Goal: Information Seeking & Learning: Check status

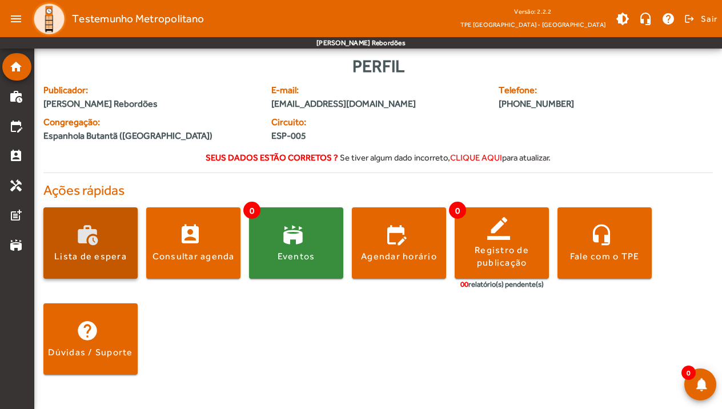
click at [105, 249] on button "work_history Lista de espera" at bounding box center [90, 242] width 94 height 71
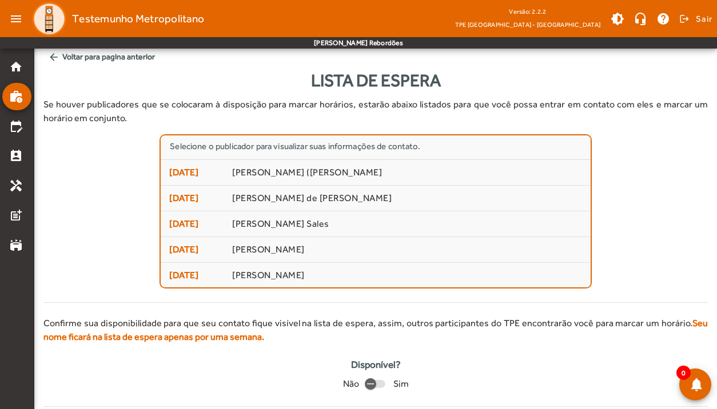
scroll to position [13, 0]
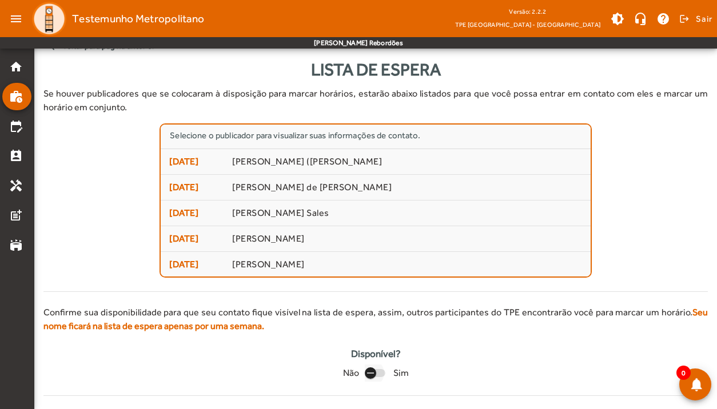
click at [368, 369] on icon "button" at bounding box center [370, 373] width 10 height 10
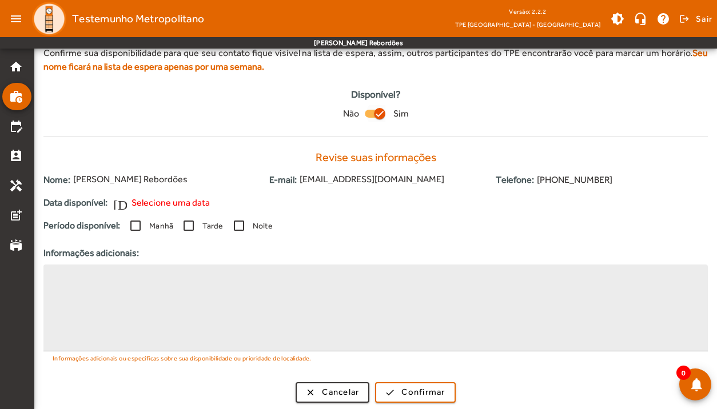
scroll to position [275, 0]
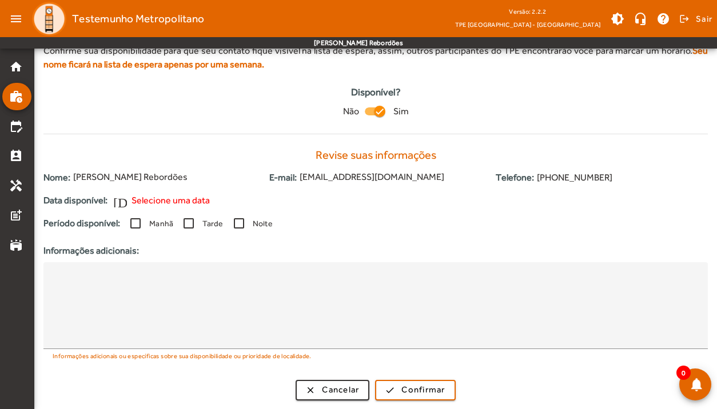
click at [164, 202] on span "Selecione uma data" at bounding box center [170, 201] width 78 height 14
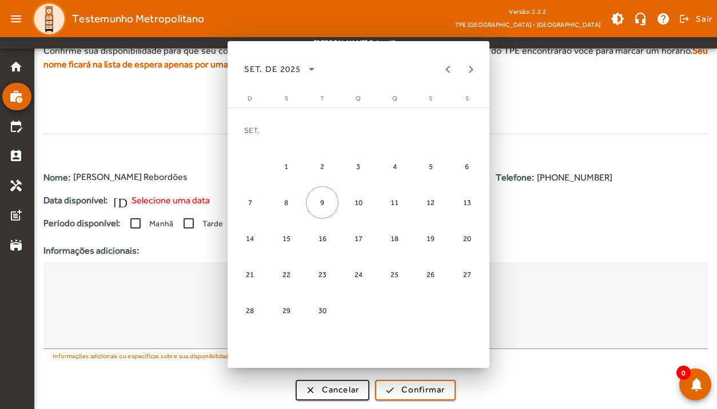
scroll to position [0, 0]
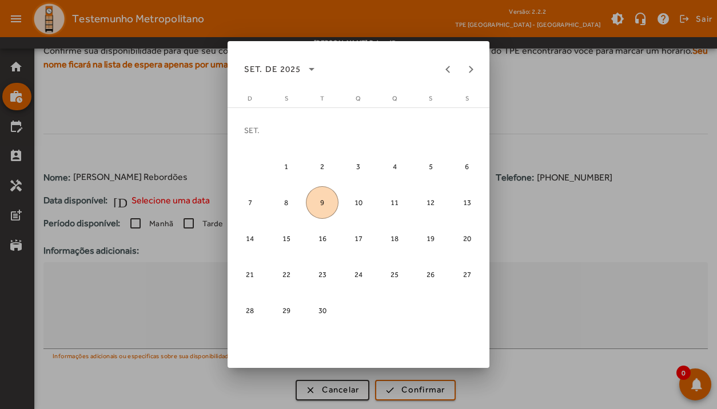
click at [276, 238] on span "15" at bounding box center [286, 238] width 33 height 33
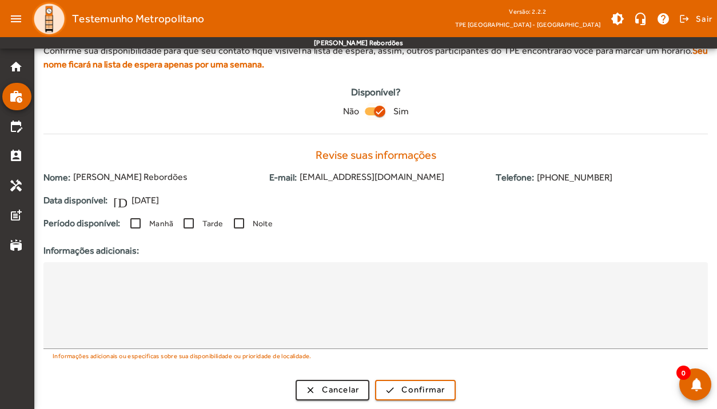
click at [372, 111] on div "button" at bounding box center [379, 111] width 27 height 27
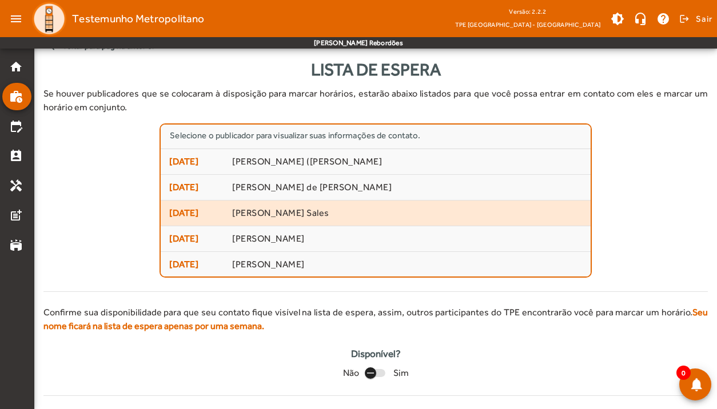
scroll to position [1, 0]
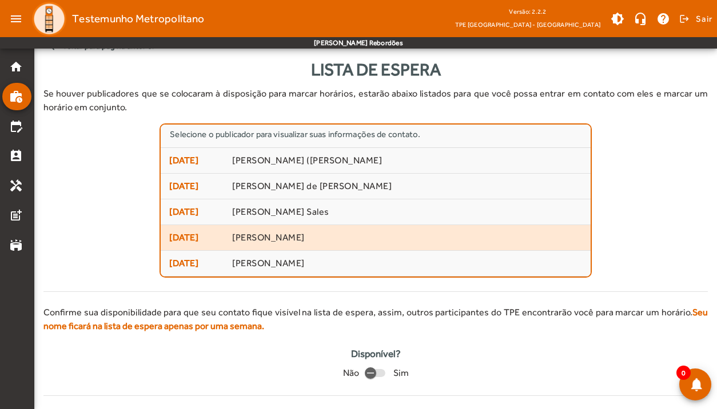
click at [202, 239] on span "[DATE]" at bounding box center [196, 238] width 54 height 14
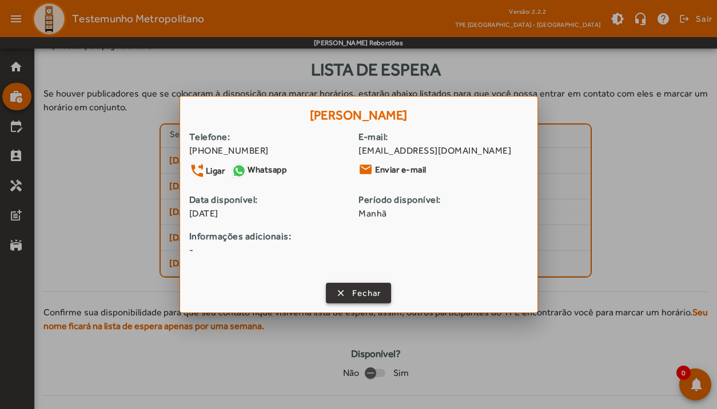
click at [369, 289] on span "Fechar" at bounding box center [366, 293] width 29 height 13
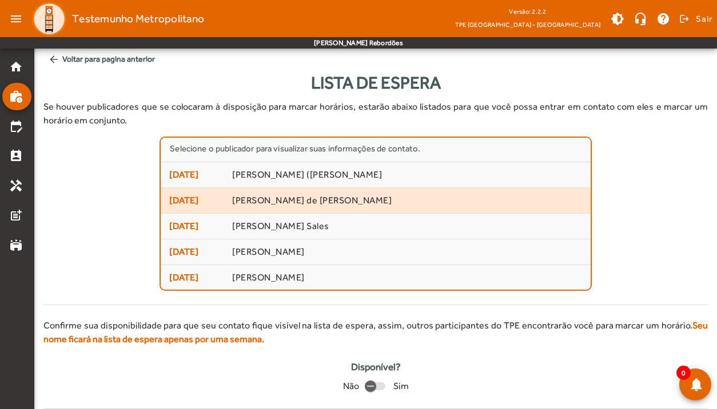
scroll to position [13, 0]
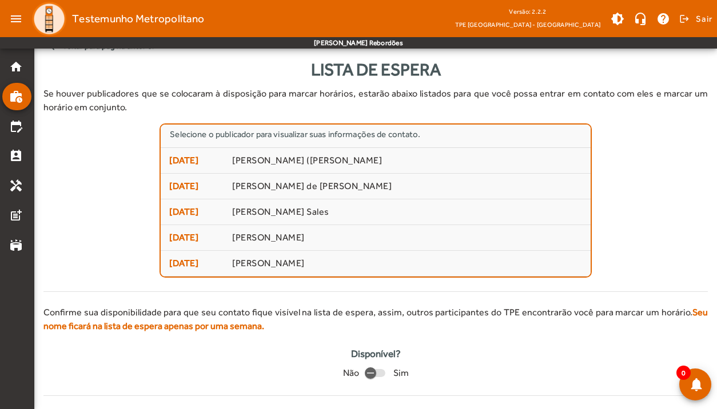
click at [650, 208] on div "Selecione o publicador para visualizar suas informações de contato. [DATE] [PER…" at bounding box center [375, 200] width 664 height 154
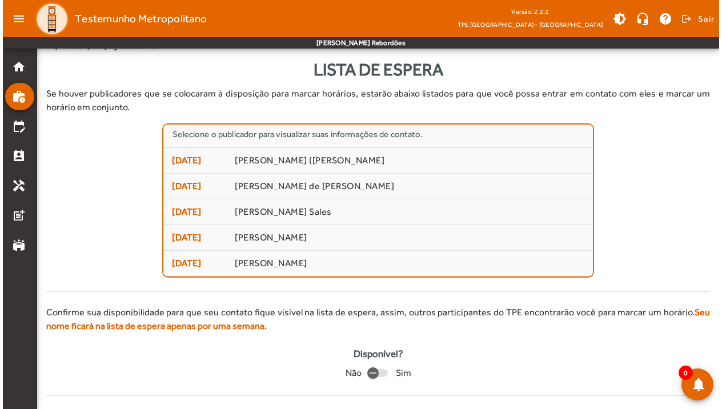
scroll to position [0, 0]
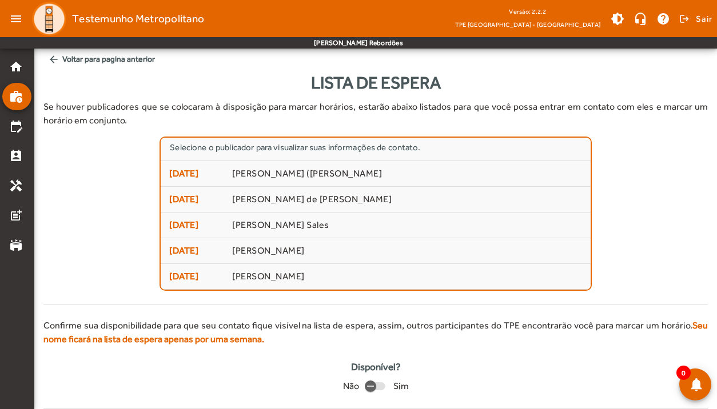
click at [55, 60] on mat-icon "arrow_back" at bounding box center [53, 59] width 11 height 11
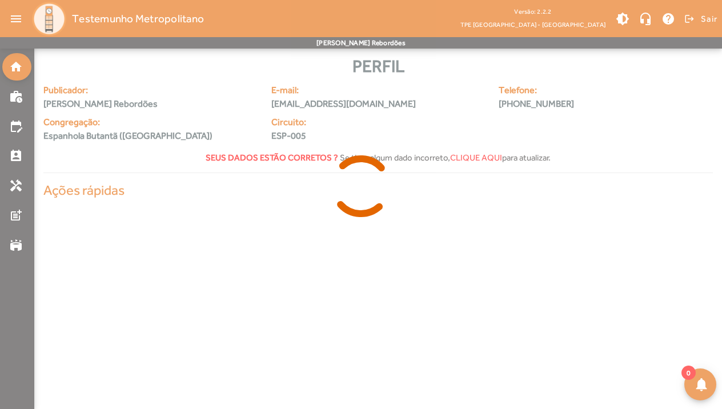
click at [23, 130] on div at bounding box center [361, 204] width 722 height 409
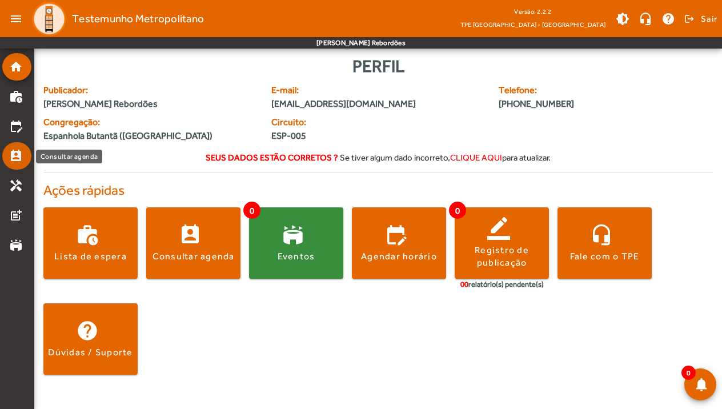
click at [18, 158] on mat-icon "perm_contact_calendar" at bounding box center [16, 156] width 14 height 14
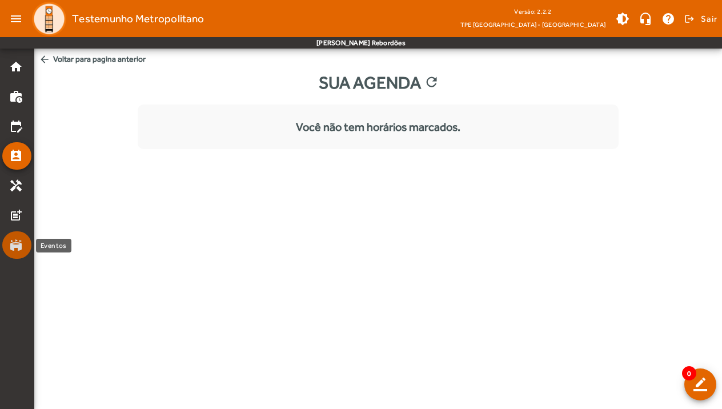
click at [10, 245] on mat-icon "stadium" at bounding box center [16, 245] width 14 height 14
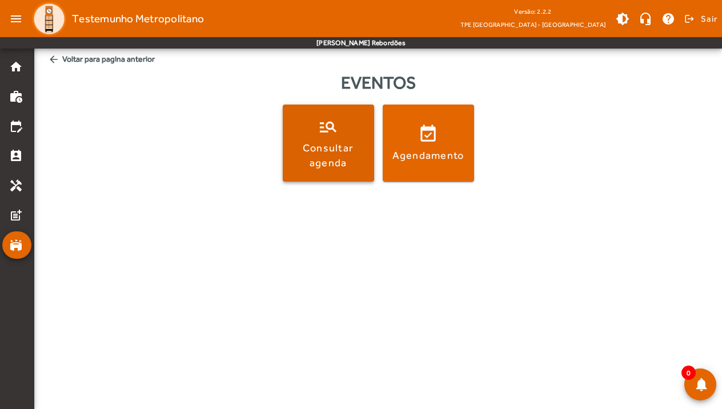
click at [342, 158] on div "Consultar agenda" at bounding box center [328, 155] width 87 height 29
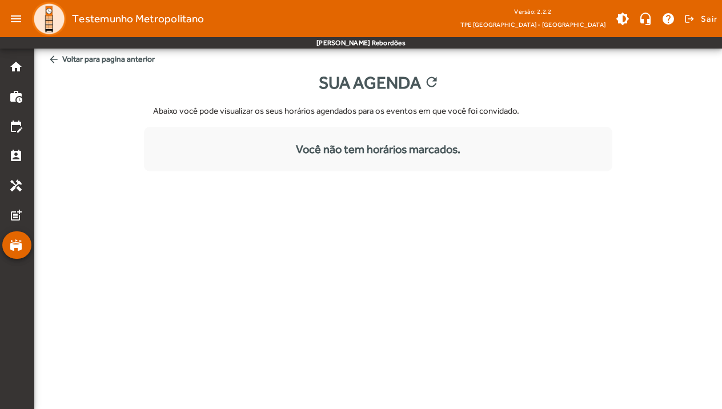
click at [57, 62] on mat-icon "arrow_back" at bounding box center [53, 59] width 11 height 11
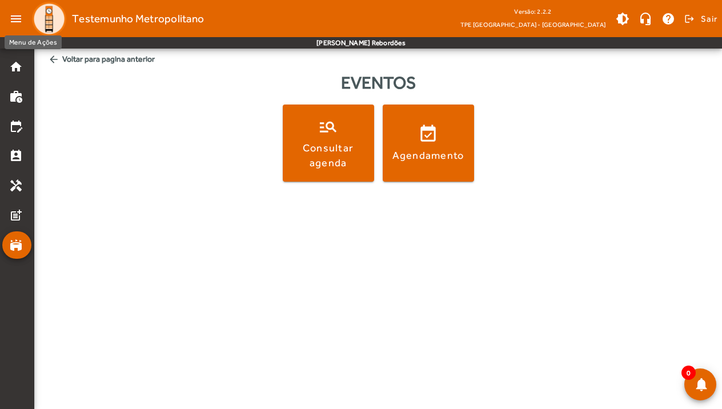
click at [13, 19] on mat-icon "menu" at bounding box center [16, 18] width 23 height 23
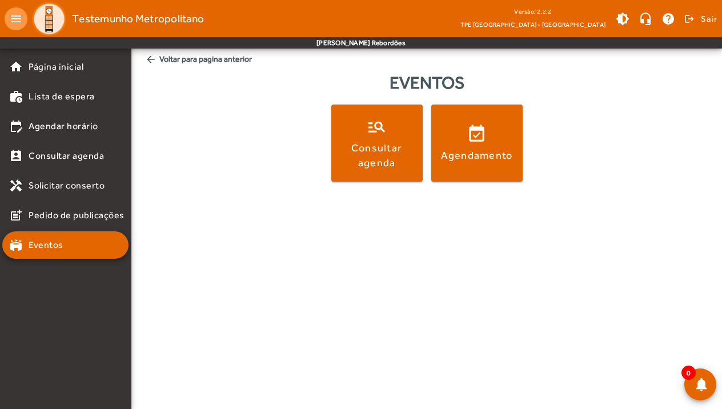
click at [190, 159] on div "manage_search Consultar agenda event_available Agendamento" at bounding box center [427, 148] width 568 height 86
